Goal: Task Accomplishment & Management: Use online tool/utility

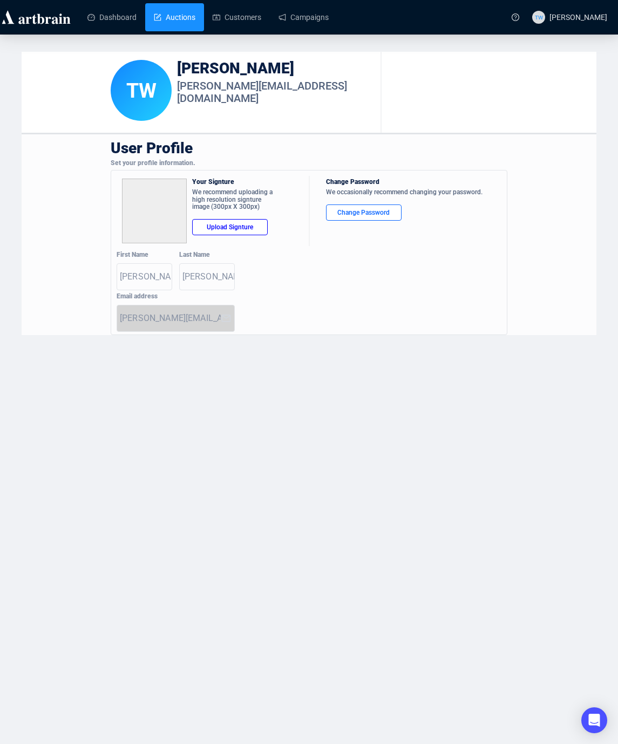
click at [161, 11] on link "Auctions" at bounding box center [175, 17] width 42 height 28
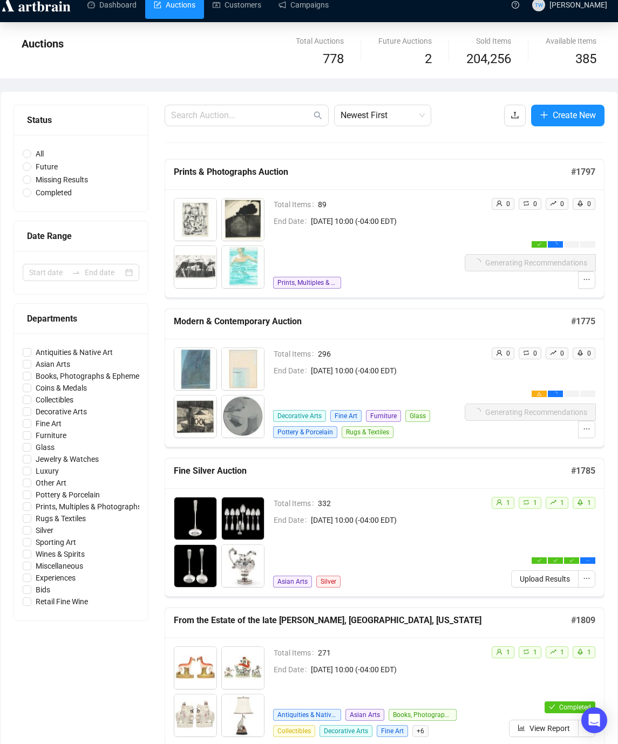
scroll to position [15, 0]
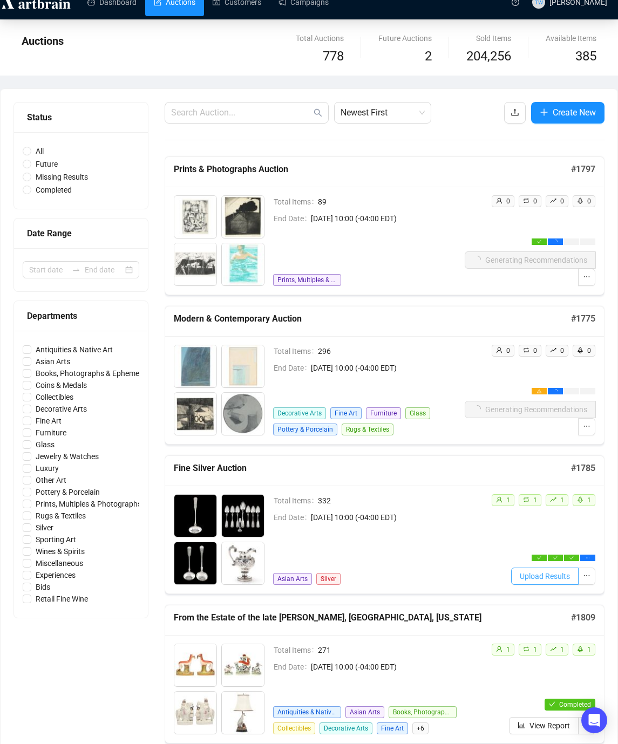
click at [536, 576] on span "Upload Results" at bounding box center [544, 576] width 50 height 12
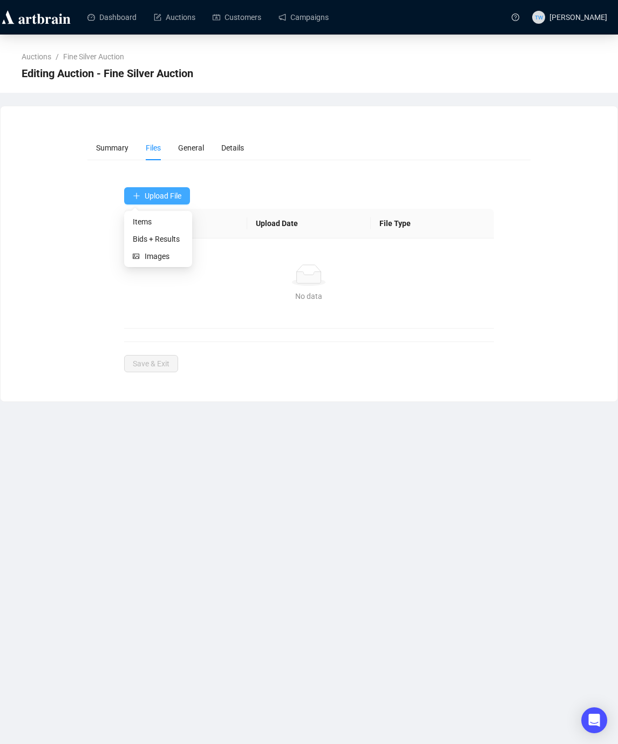
click at [167, 196] on span "Upload File" at bounding box center [163, 195] width 37 height 9
click at [154, 239] on span "Bids + Results" at bounding box center [158, 239] width 51 height 12
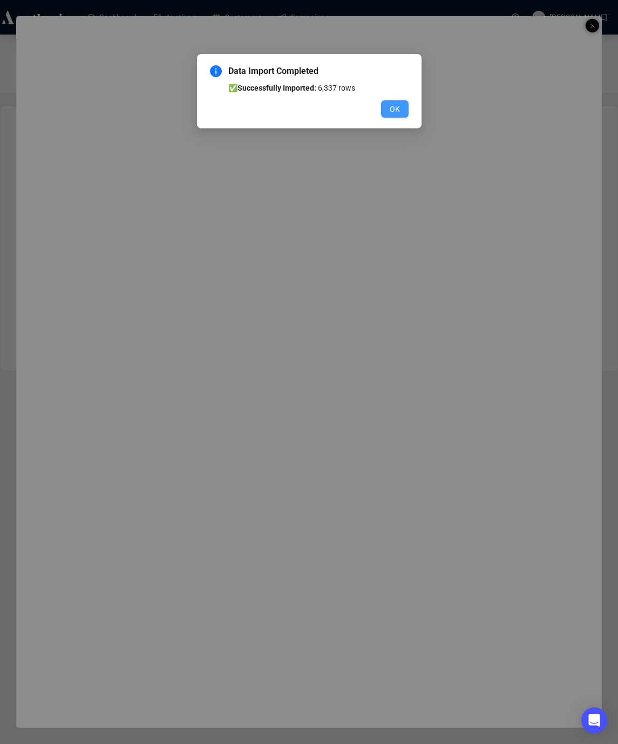
click at [385, 106] on button "OK" at bounding box center [395, 108] width 28 height 17
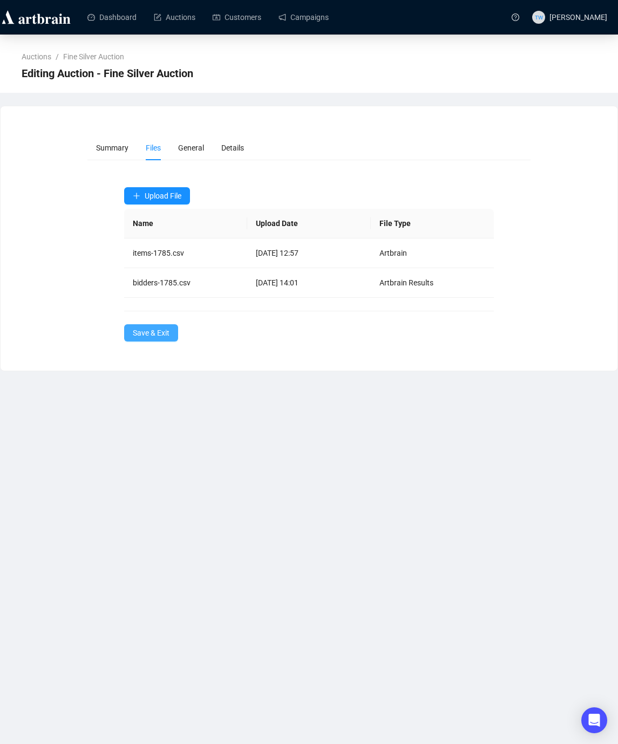
click at [141, 333] on span "Save & Exit" at bounding box center [151, 333] width 37 height 12
